Goal: Information Seeking & Learning: Learn about a topic

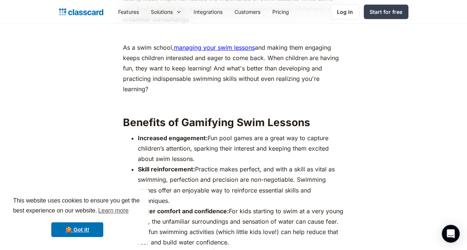
scroll to position [557, 0]
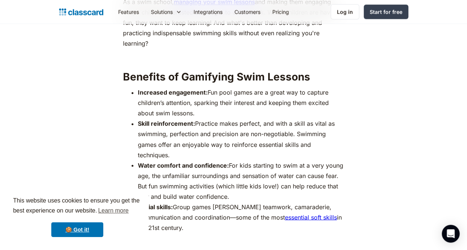
click at [100, 222] on div "This website uses cookies to ensure you get the best experience on our website.…" at bounding box center [77, 216] width 143 height 55
click at [100, 224] on link "🍪 Got it!" at bounding box center [77, 230] width 52 height 15
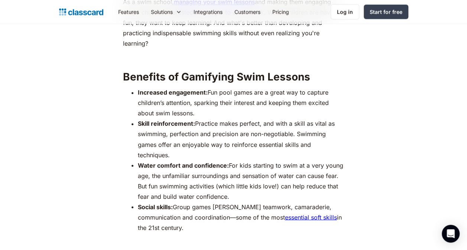
drag, startPoint x: 137, startPoint y: 122, endPoint x: 174, endPoint y: 152, distance: 47.5
click at [174, 152] on li "Skill reinforcement: Practice makes perfect, and with a skill as vital as swimm…" at bounding box center [241, 139] width 207 height 42
click at [176, 153] on li "Skill reinforcement: Practice makes perfect, and with a skill as vital as swimm…" at bounding box center [241, 139] width 207 height 42
click at [171, 151] on li "Skill reinforcement: Practice makes perfect, and with a skill as vital as swimm…" at bounding box center [241, 139] width 207 height 42
drag, startPoint x: 171, startPoint y: 156, endPoint x: 128, endPoint y: 126, distance: 52.9
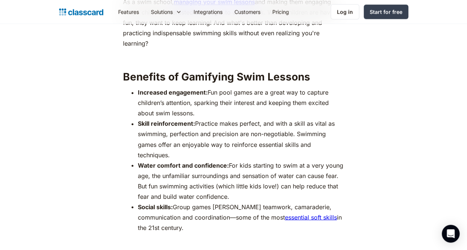
click at [128, 126] on ul "Increased engagement: Fun pool games are a great way to capture children’s atte…" at bounding box center [233, 160] width 221 height 146
click at [128, 123] on ul "Increased engagement: Fun pool games are a great way to capture children’s atte…" at bounding box center [233, 160] width 221 height 146
click at [131, 91] on ul "Increased engagement: Fun pool games are a great way to capture children’s atte…" at bounding box center [233, 160] width 221 height 146
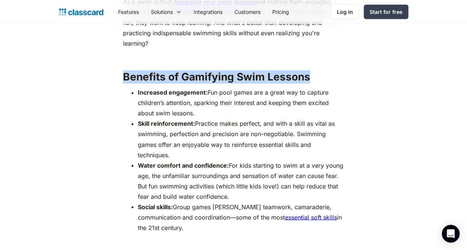
drag, startPoint x: 123, startPoint y: 77, endPoint x: 308, endPoint y: 79, distance: 185.0
click at [308, 79] on h2 "Benefits of Gamifying Swim Lessons" at bounding box center [233, 76] width 221 height 13
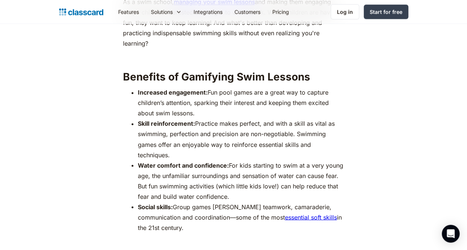
click at [295, 94] on li "Increased engagement: Fun pool games are a great way to capture children’s atte…" at bounding box center [241, 102] width 207 height 31
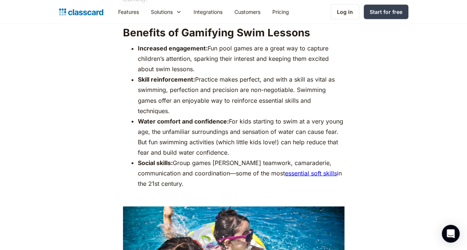
scroll to position [594, 0]
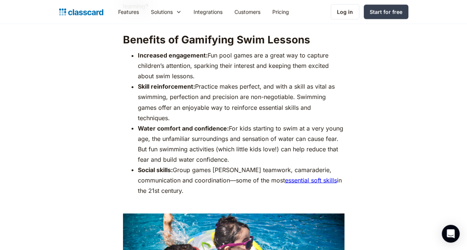
drag, startPoint x: 141, startPoint y: 55, endPoint x: 196, endPoint y: 75, distance: 58.2
click at [196, 75] on li "Increased engagement: Fun pool games are a great way to capture children’s atte…" at bounding box center [241, 65] width 207 height 31
click at [198, 75] on li "Increased engagement: Fun pool games are a great way to capture children’s atte…" at bounding box center [241, 65] width 207 height 31
click at [196, 76] on li "Increased engagement: Fun pool games are a great way to capture children’s atte…" at bounding box center [241, 65] width 207 height 31
click at [193, 77] on li "Increased engagement: Fun pool games are a great way to capture children’s atte…" at bounding box center [241, 65] width 207 height 31
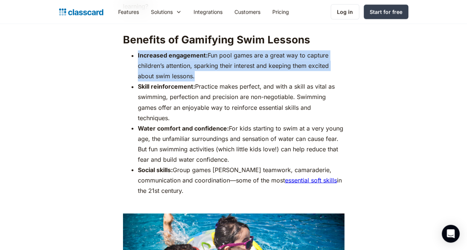
drag, startPoint x: 132, startPoint y: 54, endPoint x: 192, endPoint y: 72, distance: 62.5
click at [192, 72] on li "Increased engagement: Fun pool games are a great way to capture children’s atte…" at bounding box center [241, 65] width 207 height 31
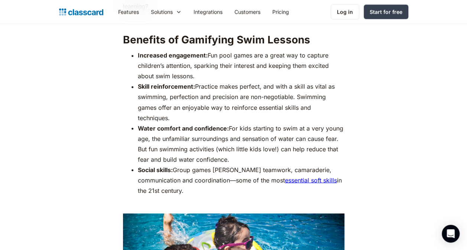
click at [194, 77] on li "Increased engagement: Fun pool games are a great way to capture children’s atte…" at bounding box center [241, 65] width 207 height 31
drag, startPoint x: 196, startPoint y: 77, endPoint x: 117, endPoint y: 54, distance: 83.0
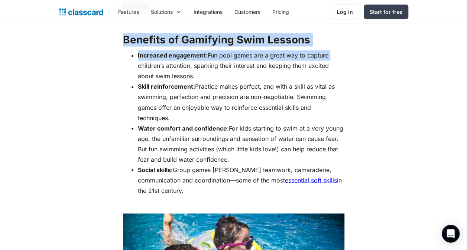
drag, startPoint x: 125, startPoint y: 43, endPoint x: 343, endPoint y: 48, distance: 218.1
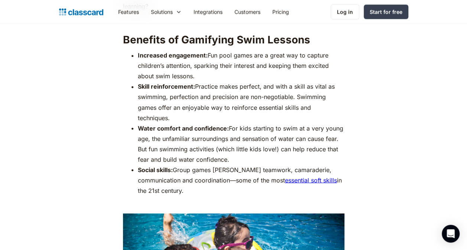
drag, startPoint x: 343, startPoint y: 48, endPoint x: 300, endPoint y: 81, distance: 54.3
click at [300, 81] on li "Increased engagement: Fun pool games are a great way to capture children’s atte…" at bounding box center [241, 65] width 207 height 31
drag, startPoint x: 194, startPoint y: 75, endPoint x: 136, endPoint y: 56, distance: 61.0
click at [136, 56] on ul "Increased engagement: Fun pool games are a great way to capture children’s atte…" at bounding box center [233, 123] width 221 height 146
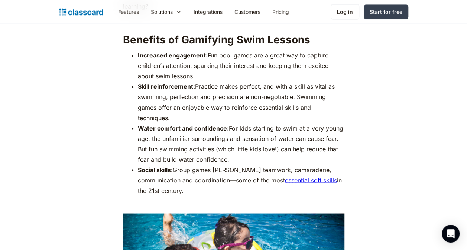
click at [138, 59] on li "Increased engagement: Fun pool games are a great way to capture children’s atte…" at bounding box center [241, 65] width 207 height 31
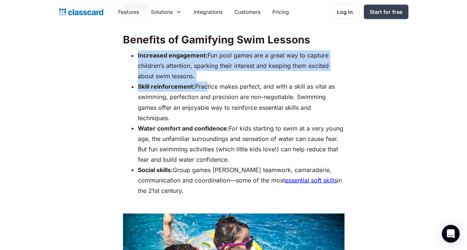
drag, startPoint x: 136, startPoint y: 55, endPoint x: 205, endPoint y: 83, distance: 75.2
click at [205, 83] on ul "Increased engagement: Fun pool games are a great way to capture children’s atte…" at bounding box center [233, 123] width 221 height 146
drag, startPoint x: 205, startPoint y: 83, endPoint x: 202, endPoint y: 76, distance: 7.5
click at [203, 76] on li "Increased engagement: Fun pool games are a great way to capture children’s atte…" at bounding box center [241, 65] width 207 height 31
click at [202, 76] on li "Increased engagement: Fun pool games are a great way to capture children’s atte…" at bounding box center [241, 65] width 207 height 31
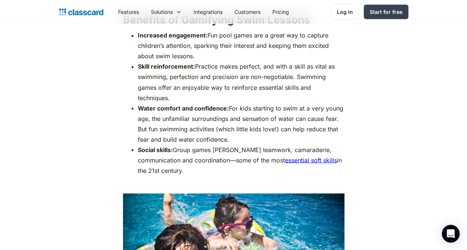
scroll to position [631, 0]
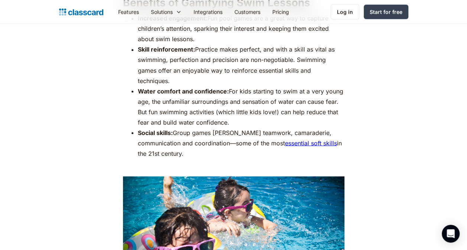
click at [202, 98] on li "Water comfort and confidence: For kids starting to swim at a very young age, th…" at bounding box center [241, 107] width 207 height 42
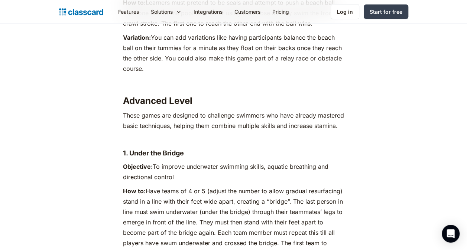
scroll to position [2897, 0]
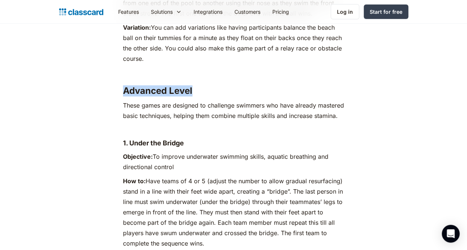
drag, startPoint x: 126, startPoint y: 73, endPoint x: 192, endPoint y: 75, distance: 66.2
click at [192, 85] on strong "Advanced Level" at bounding box center [157, 90] width 69 height 11
drag, startPoint x: 192, startPoint y: 75, endPoint x: 191, endPoint y: 93, distance: 17.5
click at [194, 100] on p "These games are designed to challenge swimmers who have already mastered basic …" at bounding box center [233, 110] width 221 height 21
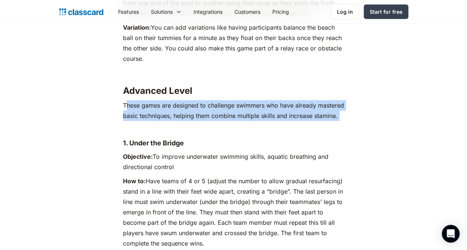
drag, startPoint x: 125, startPoint y: 82, endPoint x: 180, endPoint y: 111, distance: 61.8
drag, startPoint x: 180, startPoint y: 111, endPoint x: 160, endPoint y: 117, distance: 20.2
click at [160, 125] on p "‍" at bounding box center [233, 130] width 221 height 10
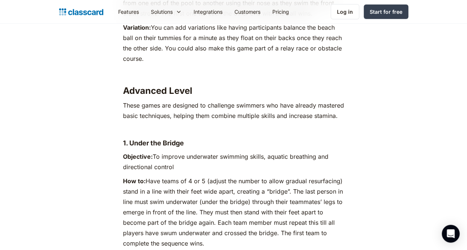
click at [123, 100] on p "These games are designed to challenge swimmers who have already mastered basic …" at bounding box center [233, 110] width 221 height 21
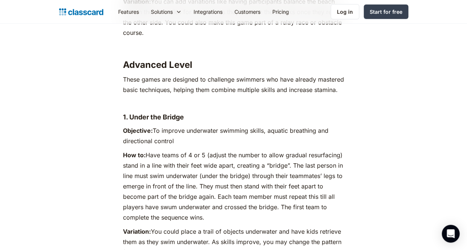
scroll to position [2934, 0]
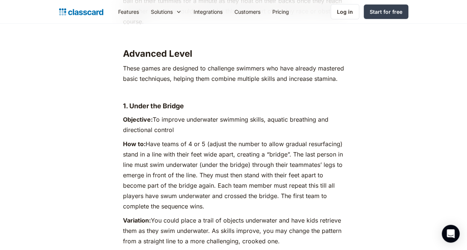
drag, startPoint x: 121, startPoint y: 96, endPoint x: 188, endPoint y: 116, distance: 69.7
drag, startPoint x: 188, startPoint y: 116, endPoint x: 192, endPoint y: 122, distance: 7.5
click at [192, 122] on p "Objective: To improve underwater swimming skills, aquatic breathing and directi…" at bounding box center [233, 124] width 221 height 21
click at [185, 122] on p "Objective: To improve underwater swimming skills, aquatic breathing and directi…" at bounding box center [233, 124] width 221 height 21
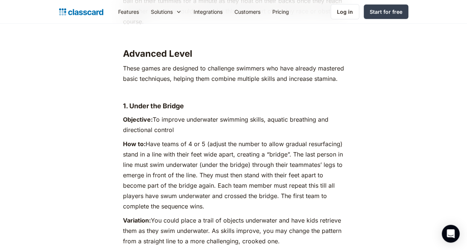
click at [173, 124] on p "Objective: To improve underwater swimming skills, aquatic breathing and directi…" at bounding box center [233, 124] width 221 height 21
click at [173, 122] on p "Objective: To improve underwater swimming skills, aquatic breathing and directi…" at bounding box center [233, 124] width 221 height 21
drag, startPoint x: 155, startPoint y: 111, endPoint x: 175, endPoint y: 115, distance: 21.2
click at [175, 115] on p "Objective: To improve underwater swimming skills, aquatic breathing and directi…" at bounding box center [233, 124] width 221 height 21
click at [175, 118] on p "Objective: To improve underwater swimming skills, aquatic breathing and directi…" at bounding box center [233, 124] width 221 height 21
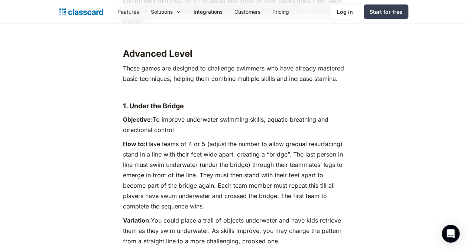
click at [174, 118] on p "Objective: To improve underwater swimming skills, aquatic breathing and directi…" at bounding box center [233, 124] width 221 height 21
drag, startPoint x: 174, startPoint y: 118, endPoint x: 175, endPoint y: 126, distance: 7.1
click at [206, 140] on p "How to: Have teams of 4 or 5 (adjust the number to allow gradual resurfacing) s…" at bounding box center [233, 175] width 221 height 73
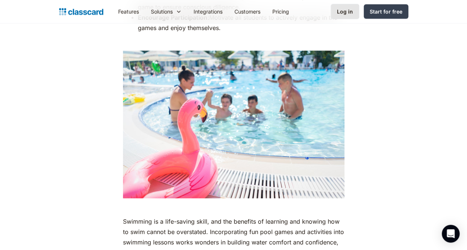
scroll to position [4866, 0]
